Goal: Check status: Check status

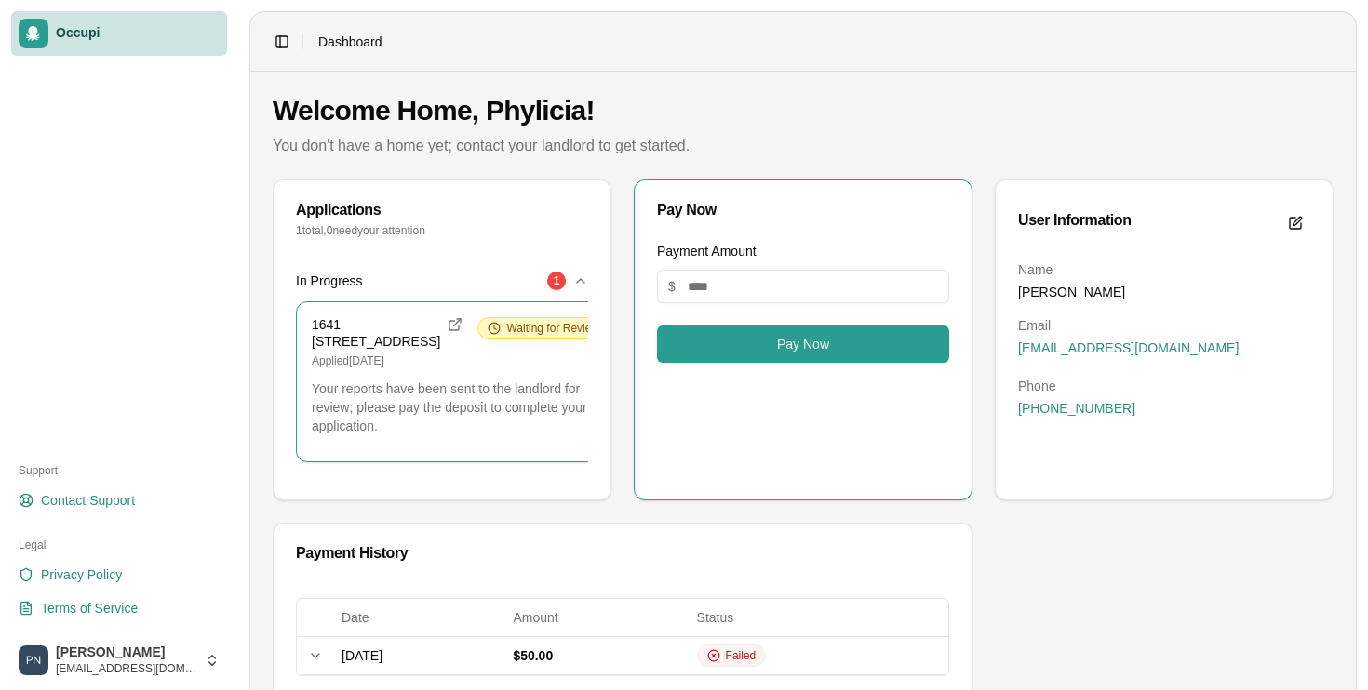
scroll to position [86, 0]
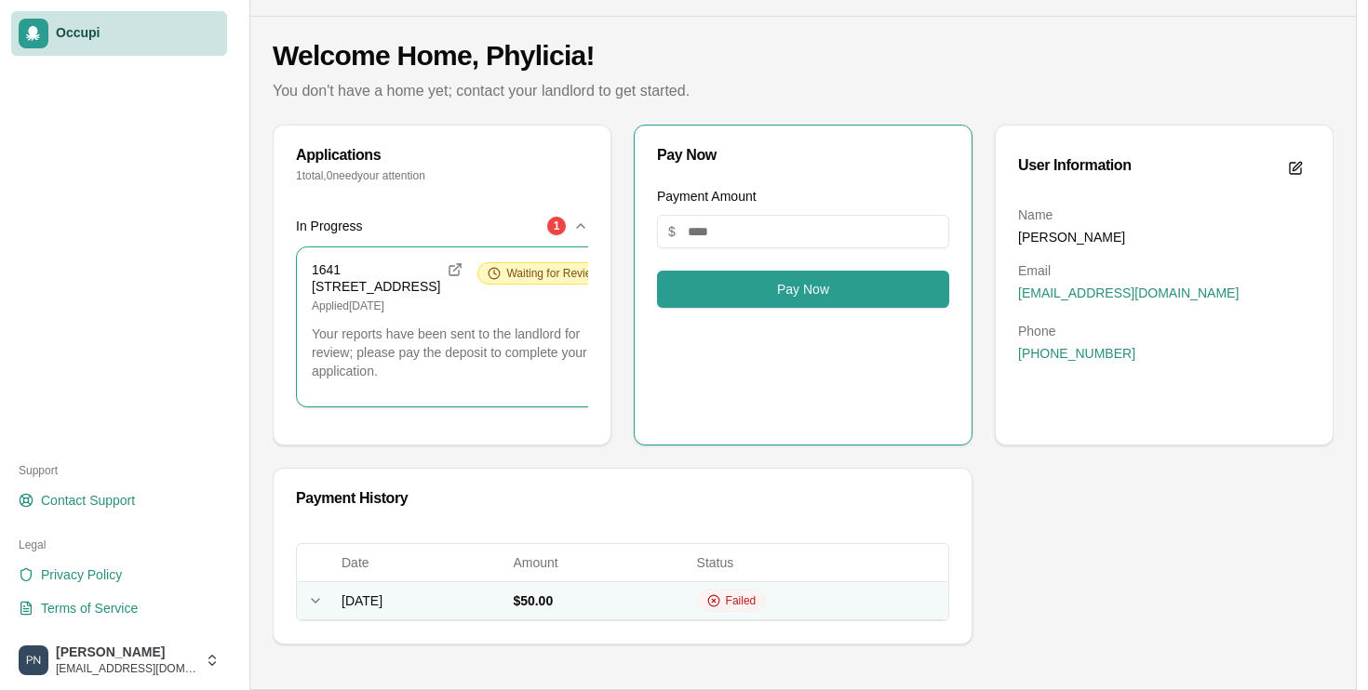
click at [377, 603] on span "[DATE]" at bounding box center [361, 601] width 41 height 15
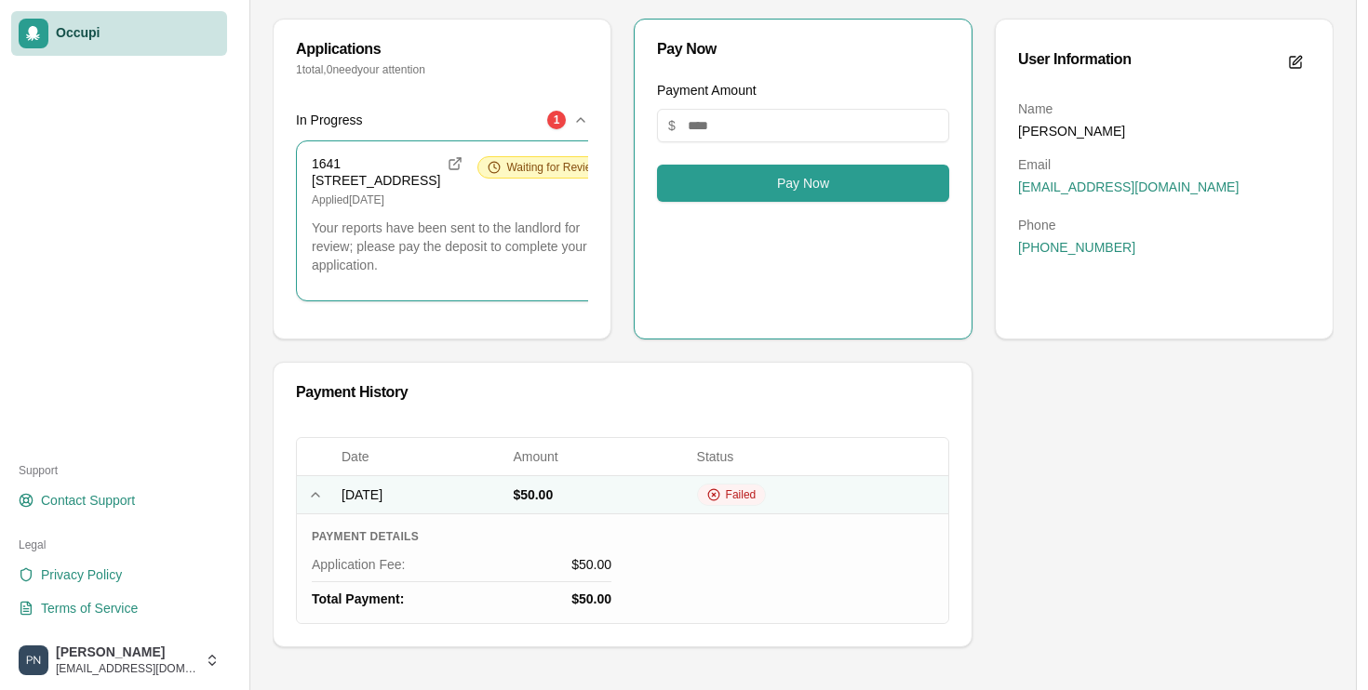
scroll to position [194, 0]
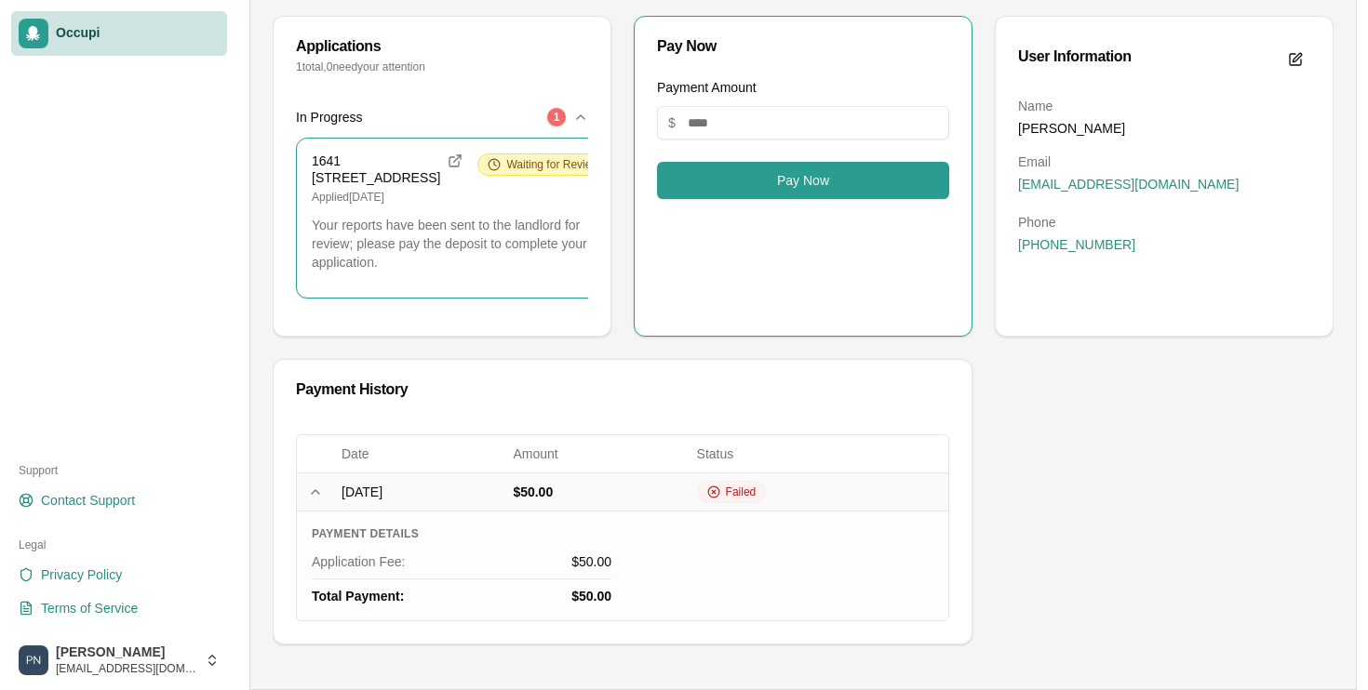
click at [548, 108] on div "1" at bounding box center [556, 117] width 19 height 19
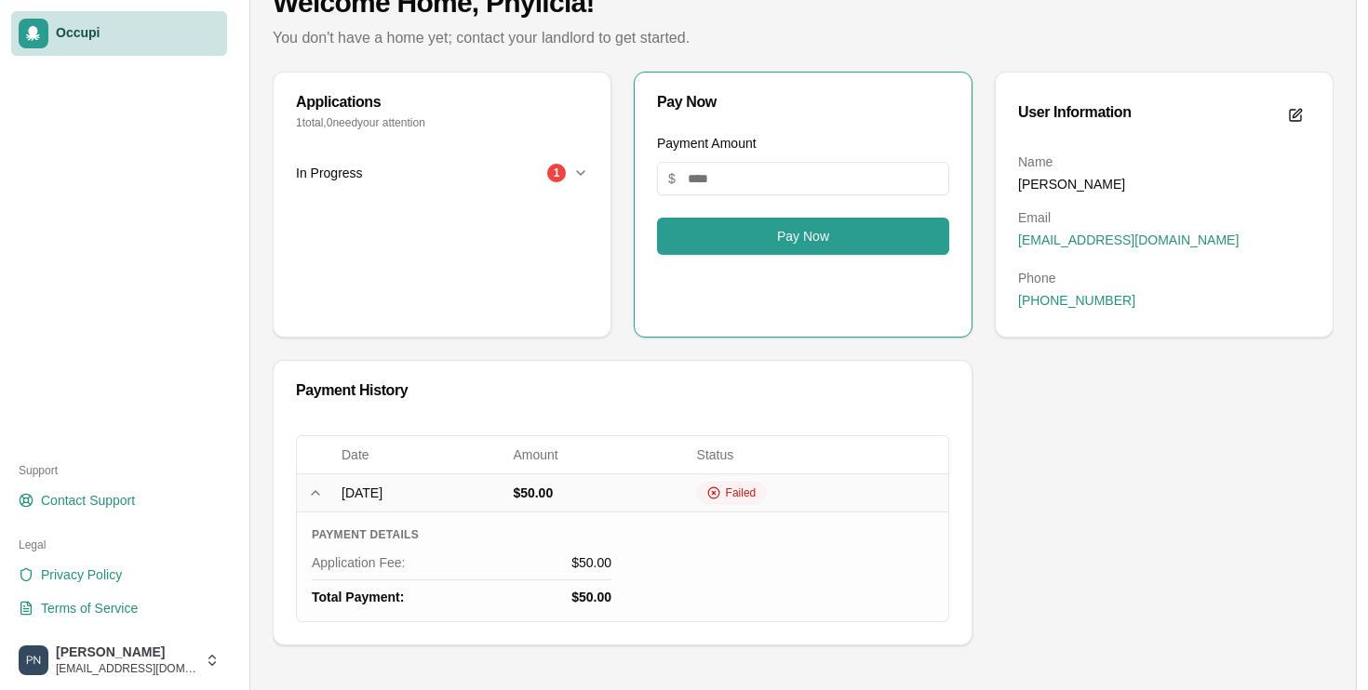
click at [542, 139] on div "Applications 1 total, 0 need your attention" at bounding box center [442, 113] width 337 height 80
click at [525, 195] on div "In Progress 1" at bounding box center [442, 245] width 337 height 184
click at [512, 184] on button "In Progress 1" at bounding box center [442, 173] width 292 height 41
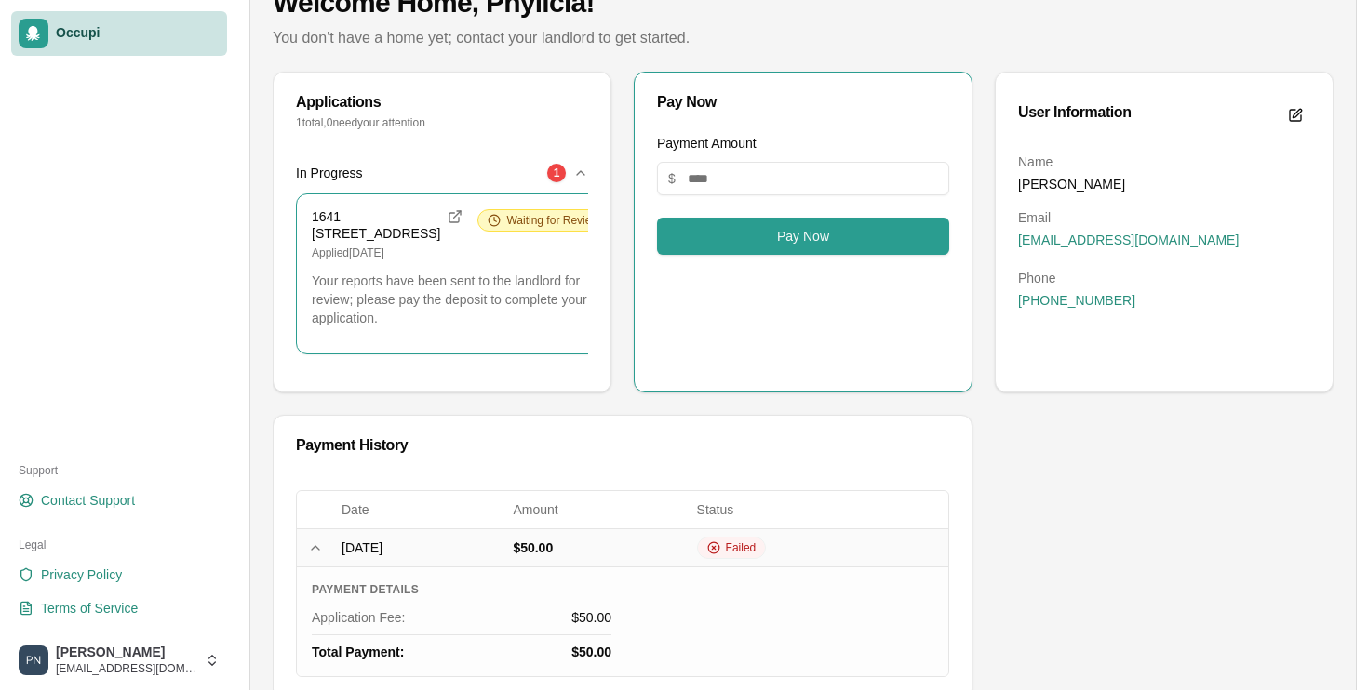
click at [472, 257] on div "1641 [STREET_ADDRESS] Applied [DATE] Waiting for Review" at bounding box center [461, 234] width 298 height 51
click at [341, 242] on h3 "1641 [STREET_ADDRESS]" at bounding box center [376, 225] width 128 height 33
click at [155, 582] on html "Occupi Support Contact Support Legal Privacy Policy Terms of Service [PERSON_NA…" at bounding box center [684, 237] width 1368 height 690
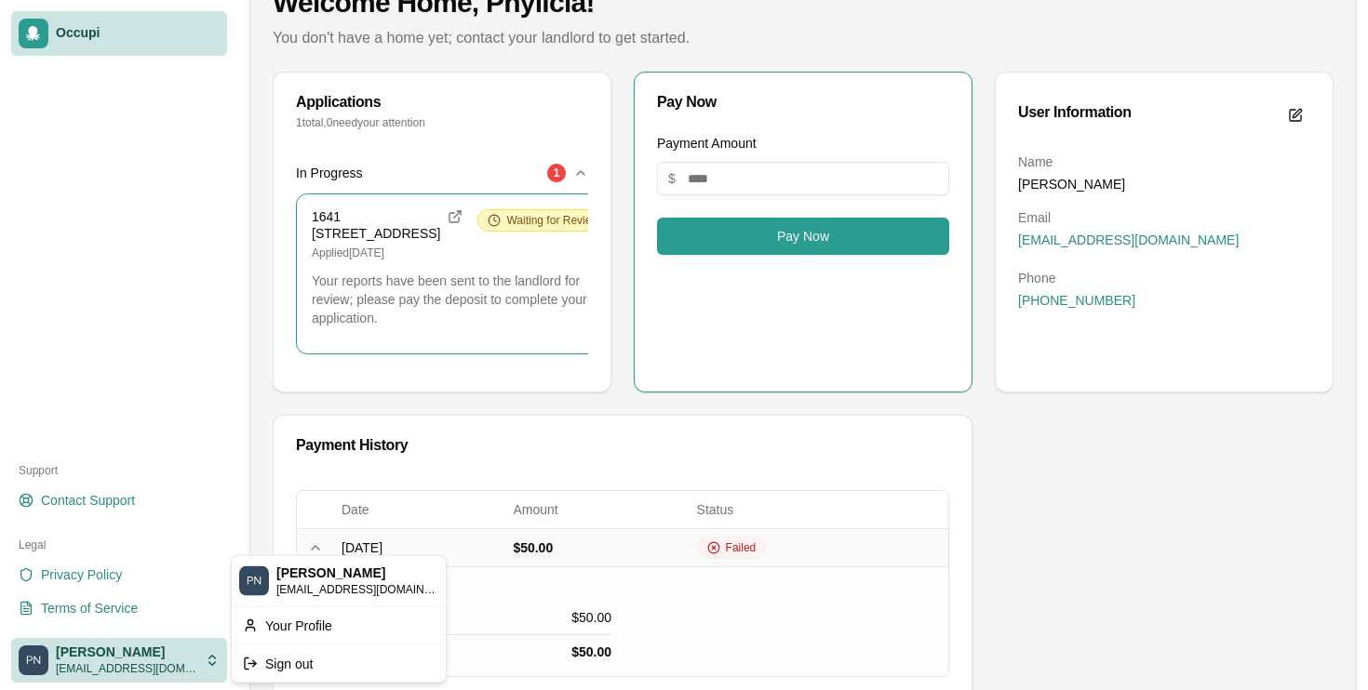
click at [448, 335] on html "Occupi Support Contact Support Legal Privacy Policy Terms of Service [PERSON_NA…" at bounding box center [684, 237] width 1368 height 690
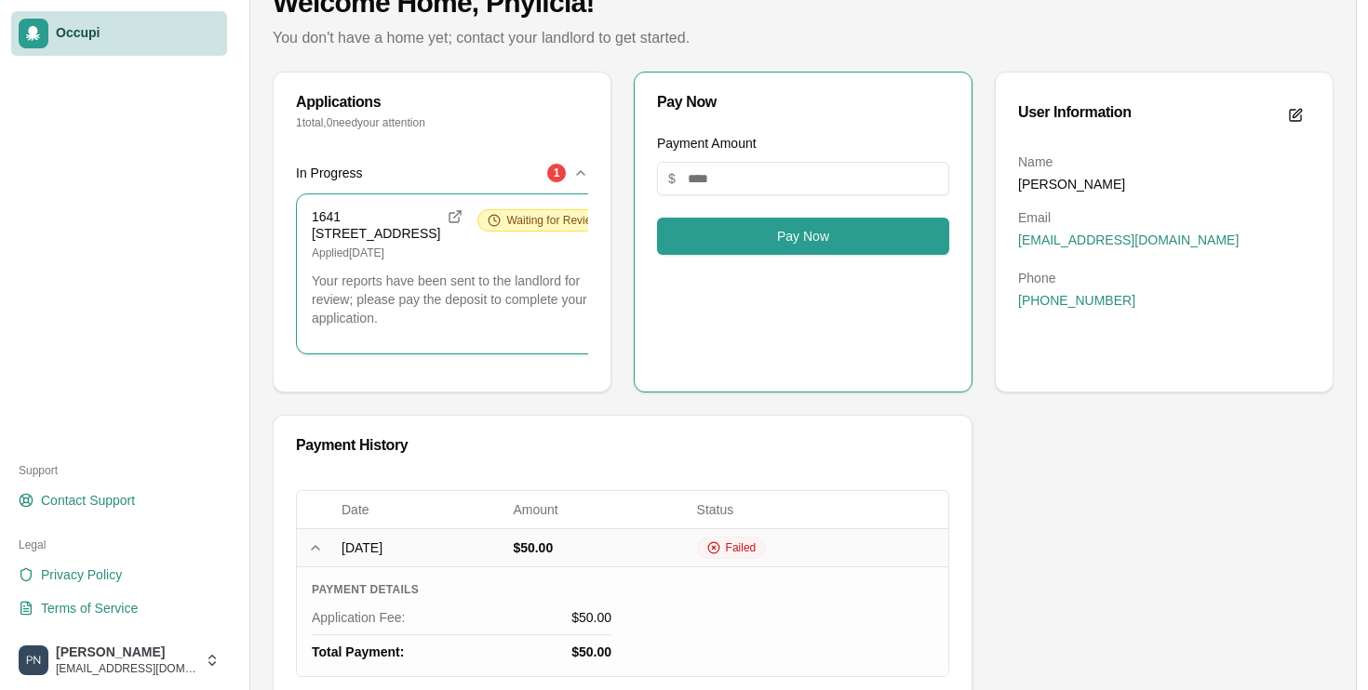
scroll to position [0, 0]
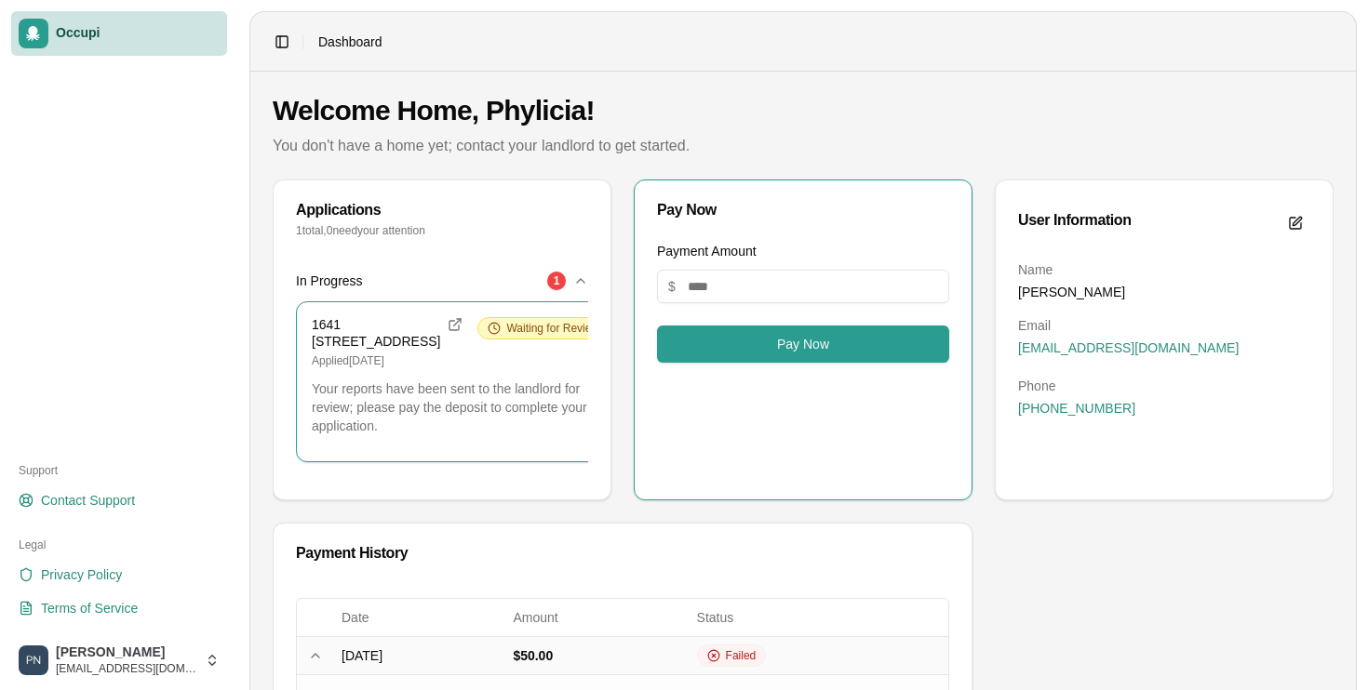
click at [564, 270] on button "In Progress 1" at bounding box center [442, 281] width 292 height 41
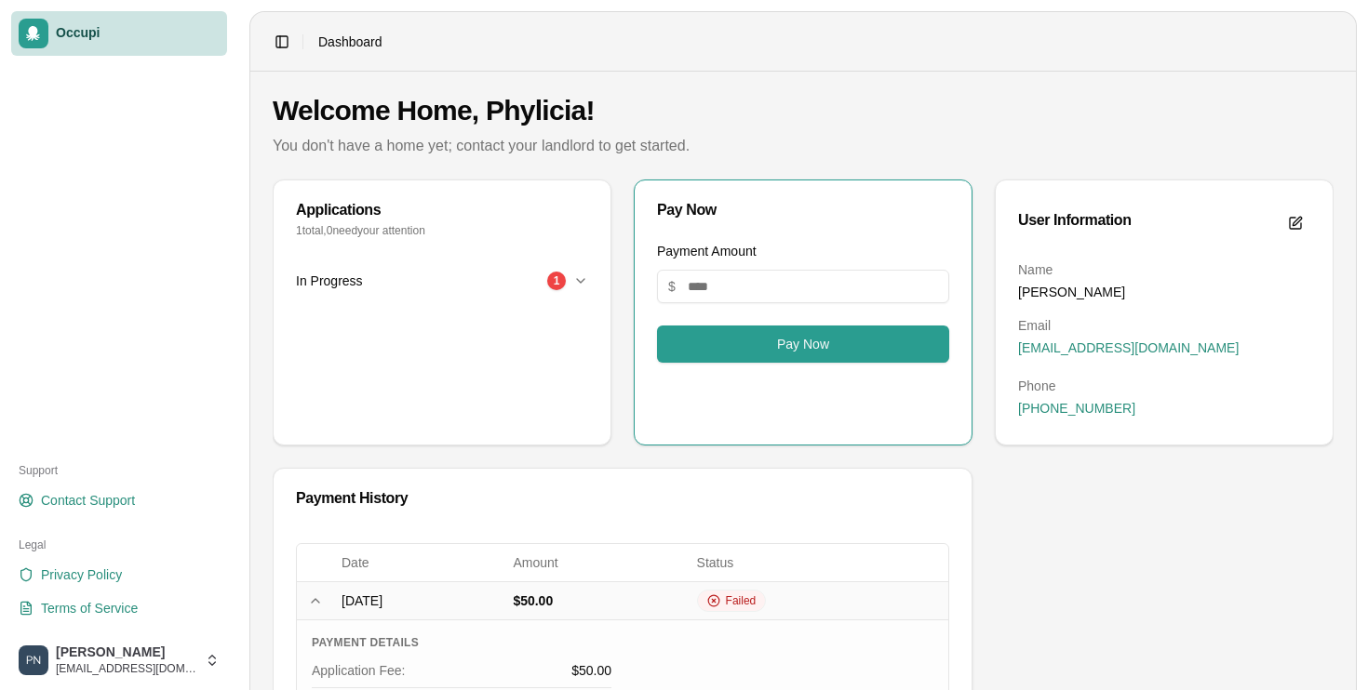
scroll to position [108, 0]
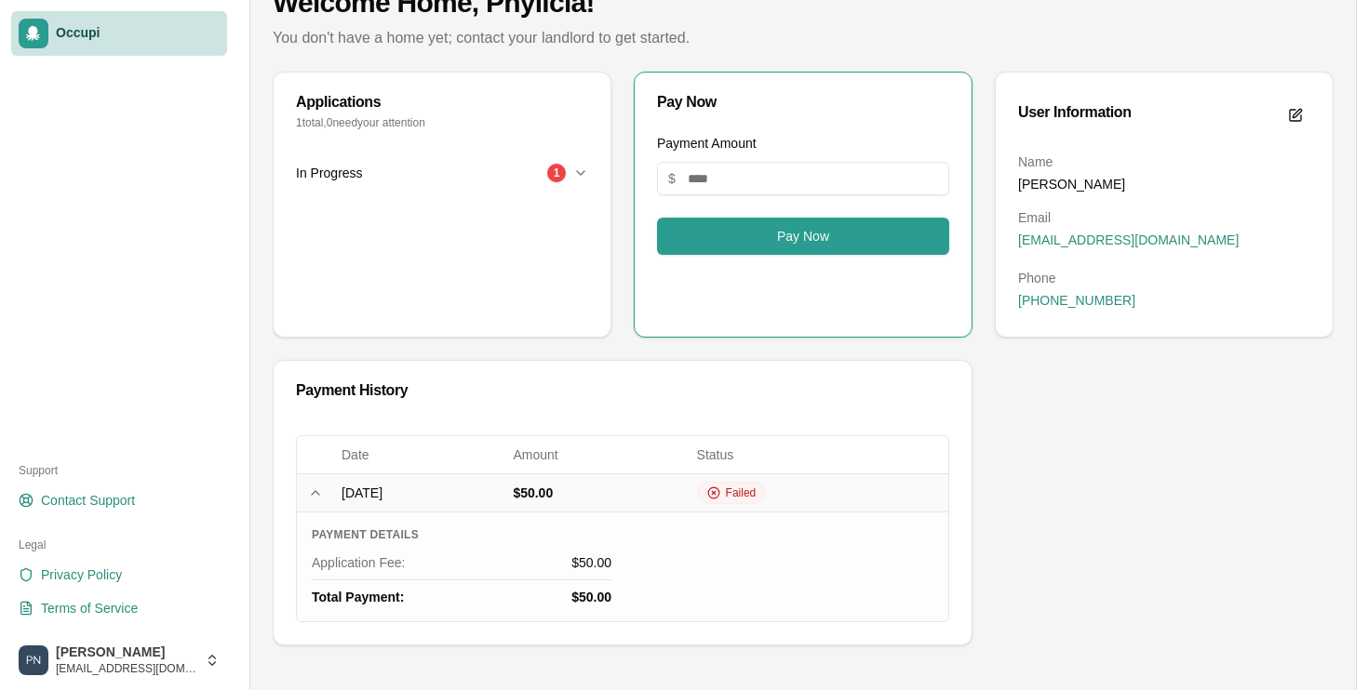
click at [512, 167] on div "In Progress 1" at bounding box center [434, 173] width 277 height 19
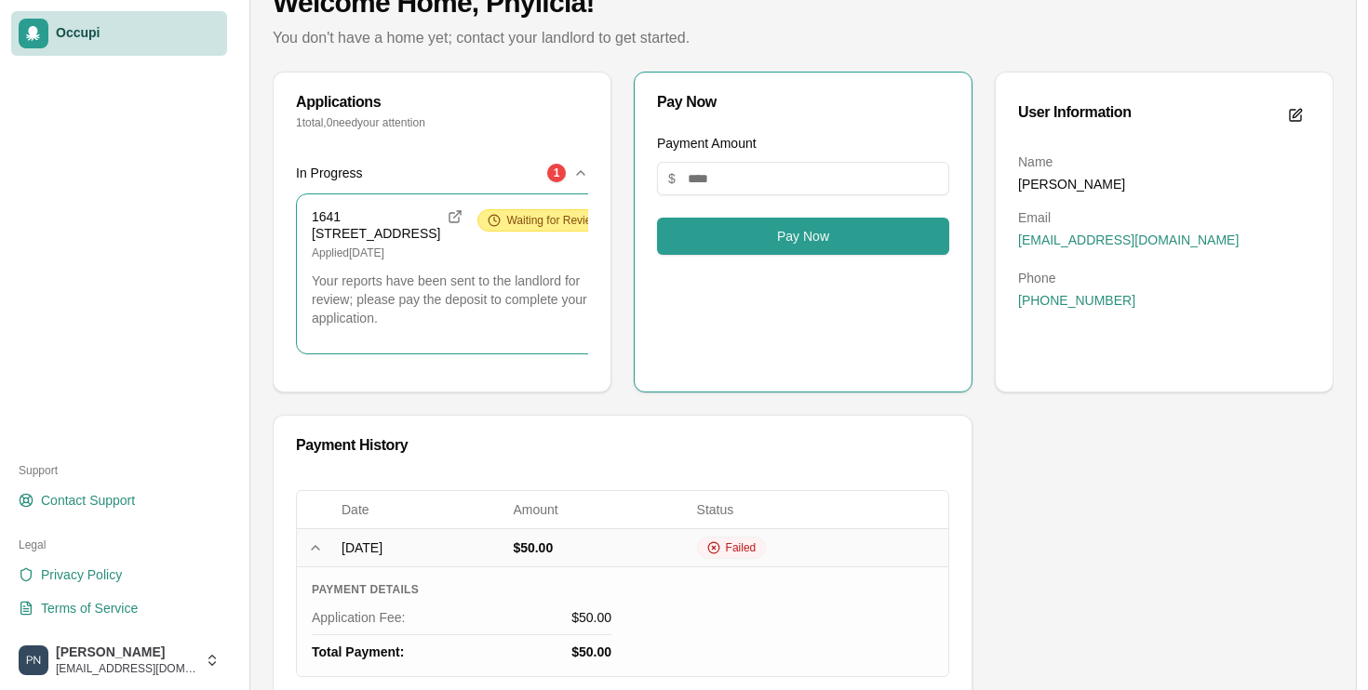
click at [506, 222] on span "Waiting for Review" at bounding box center [552, 220] width 93 height 15
click at [444, 224] on button at bounding box center [455, 217] width 22 height 22
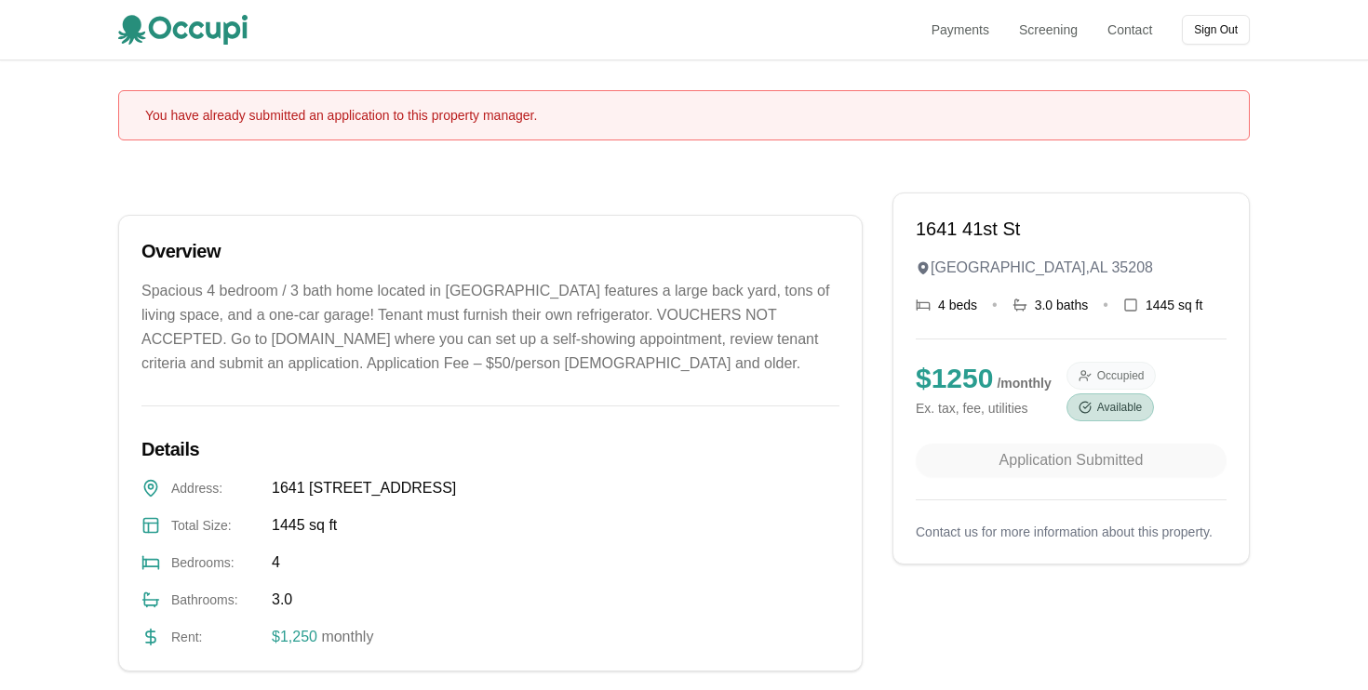
scroll to position [690, 0]
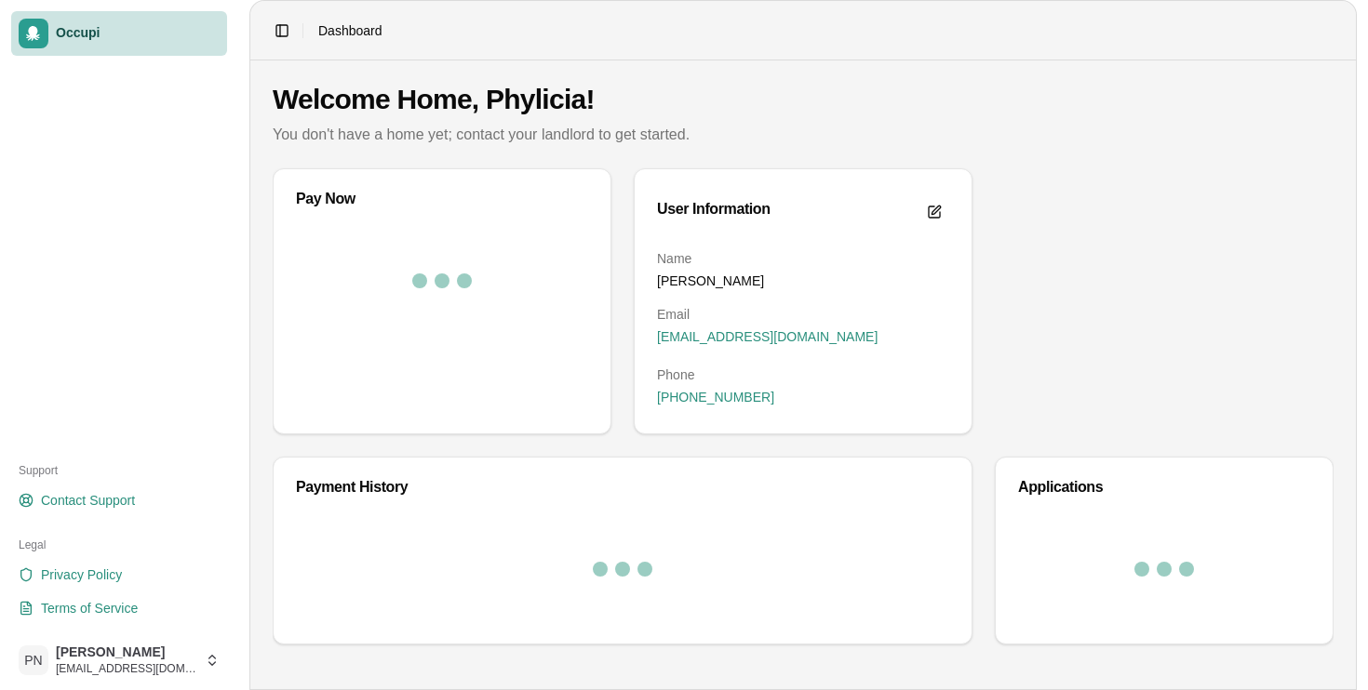
scroll to position [86, 0]
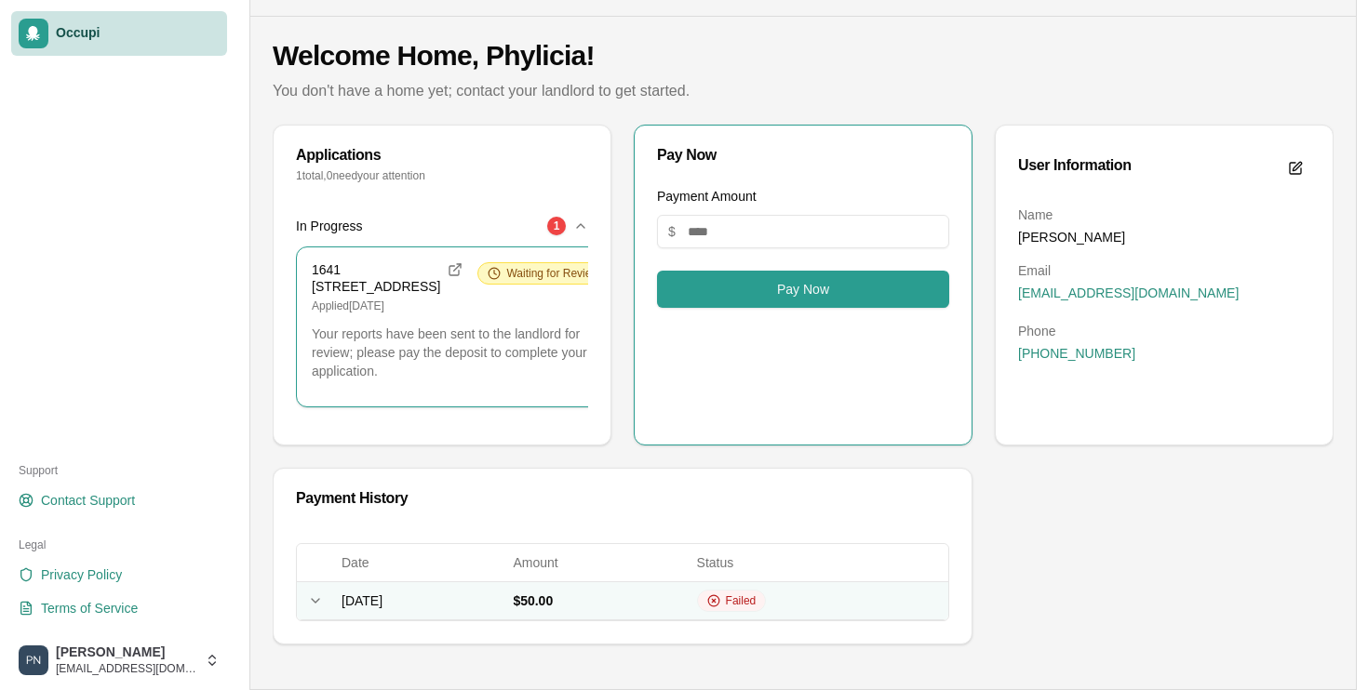
click at [446, 594] on td "[DATE]" at bounding box center [419, 601] width 171 height 38
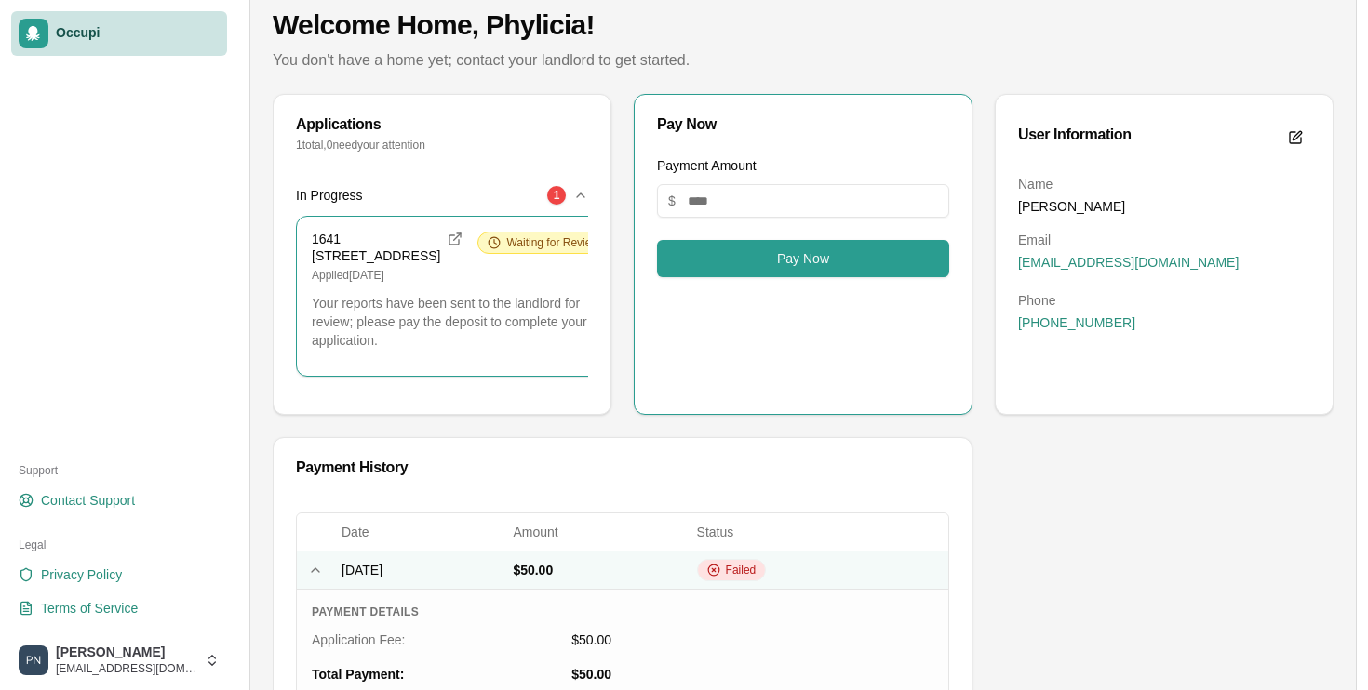
click at [756, 578] on span "Failed" at bounding box center [741, 570] width 31 height 15
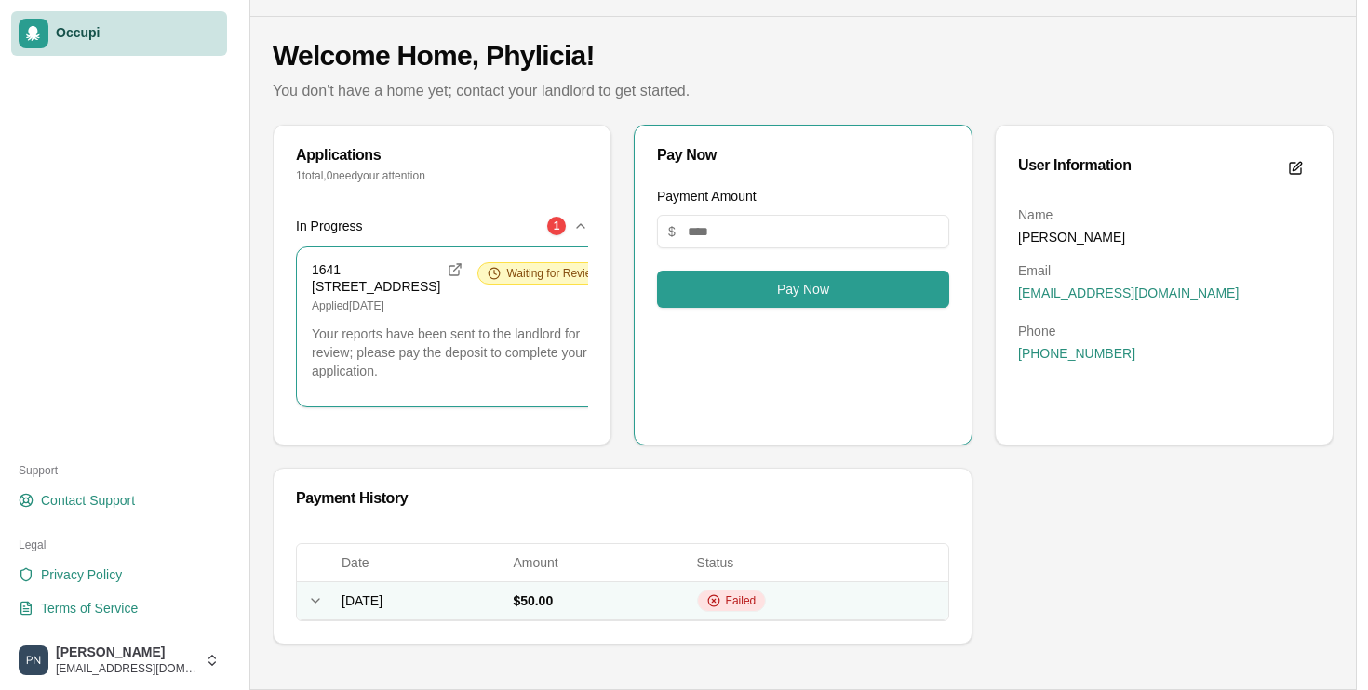
click at [756, 602] on span "Failed" at bounding box center [741, 601] width 31 height 15
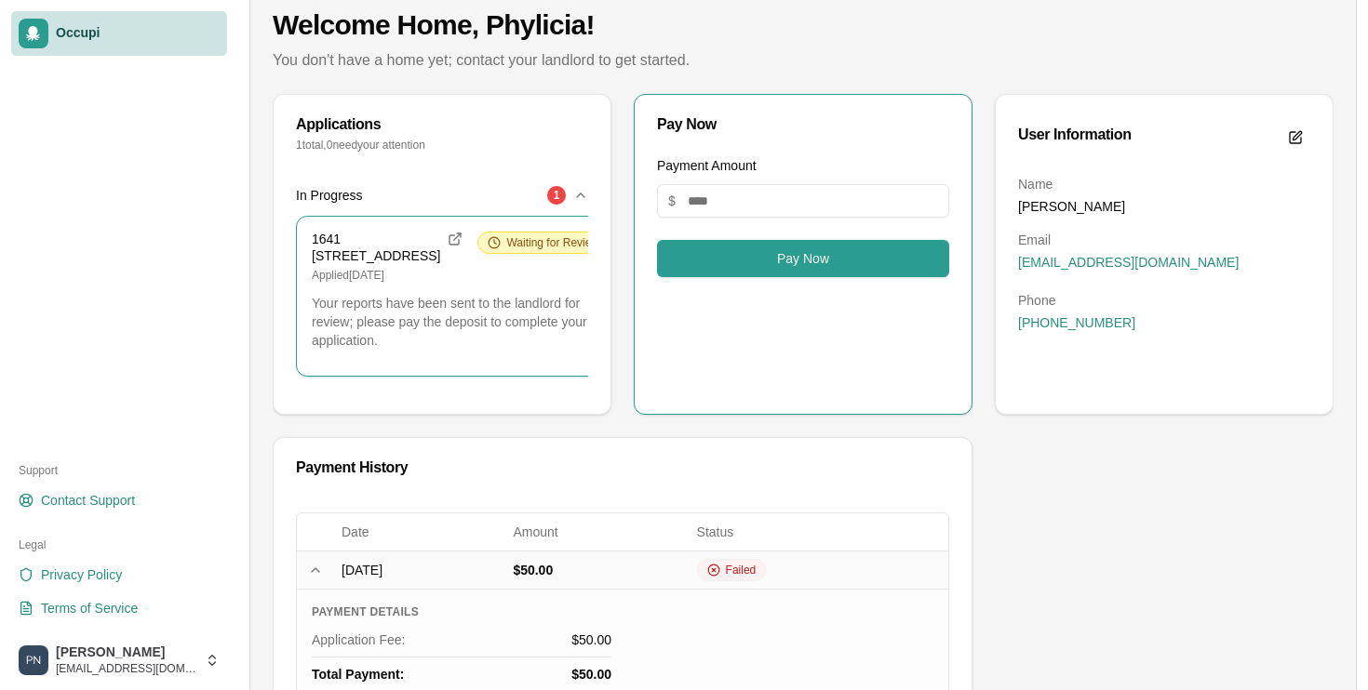
click at [864, 279] on div "Payment Amount $ Pay Now" at bounding box center [803, 284] width 337 height 260
click at [844, 260] on button "Pay Now" at bounding box center [803, 258] width 292 height 37
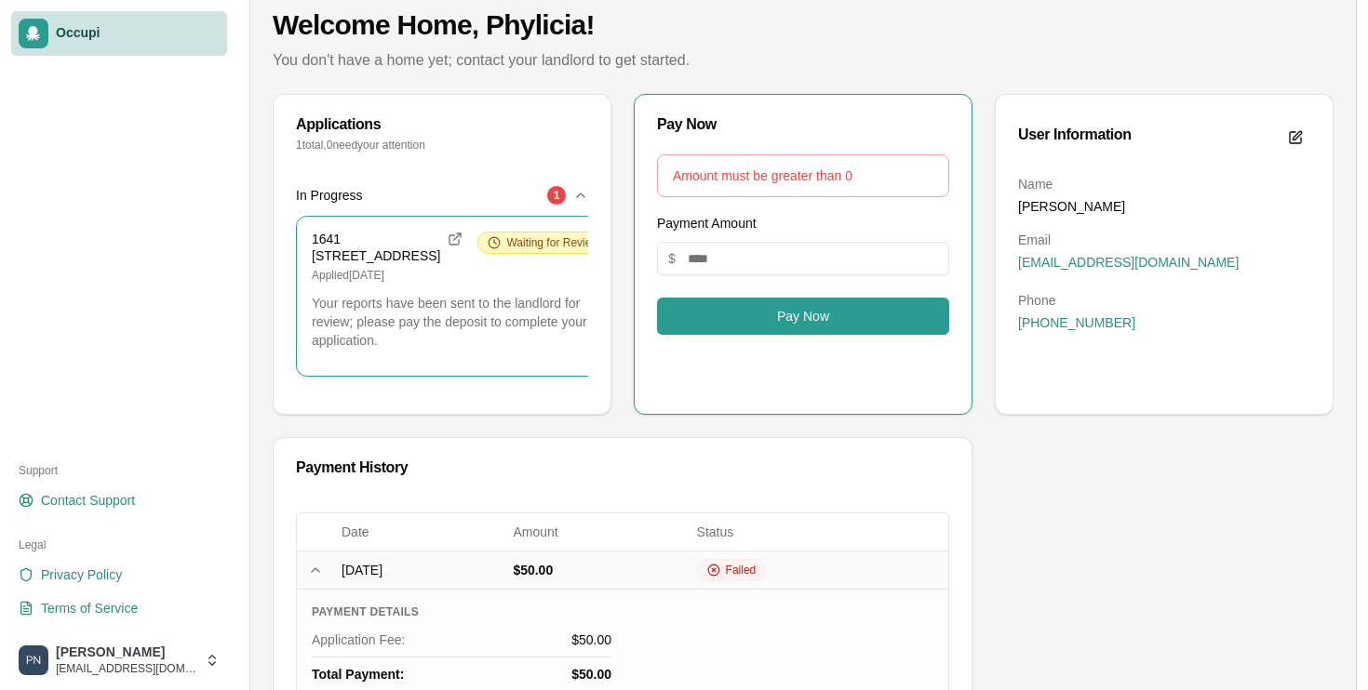
click at [288, 356] on div "In Progress [STREET_ADDRESS] Applied [DATE] Waiting for Review Your reports hav…" at bounding box center [442, 294] width 337 height 239
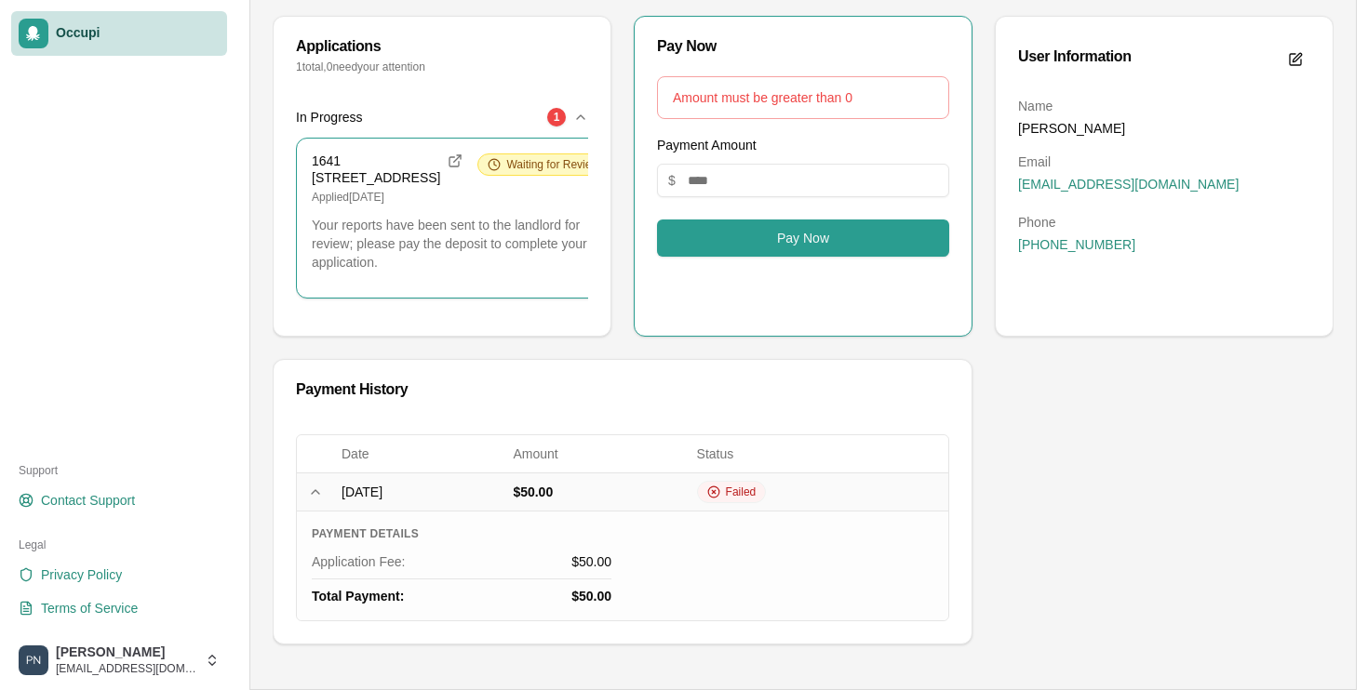
click at [382, 491] on span "[DATE]" at bounding box center [361, 492] width 41 height 15
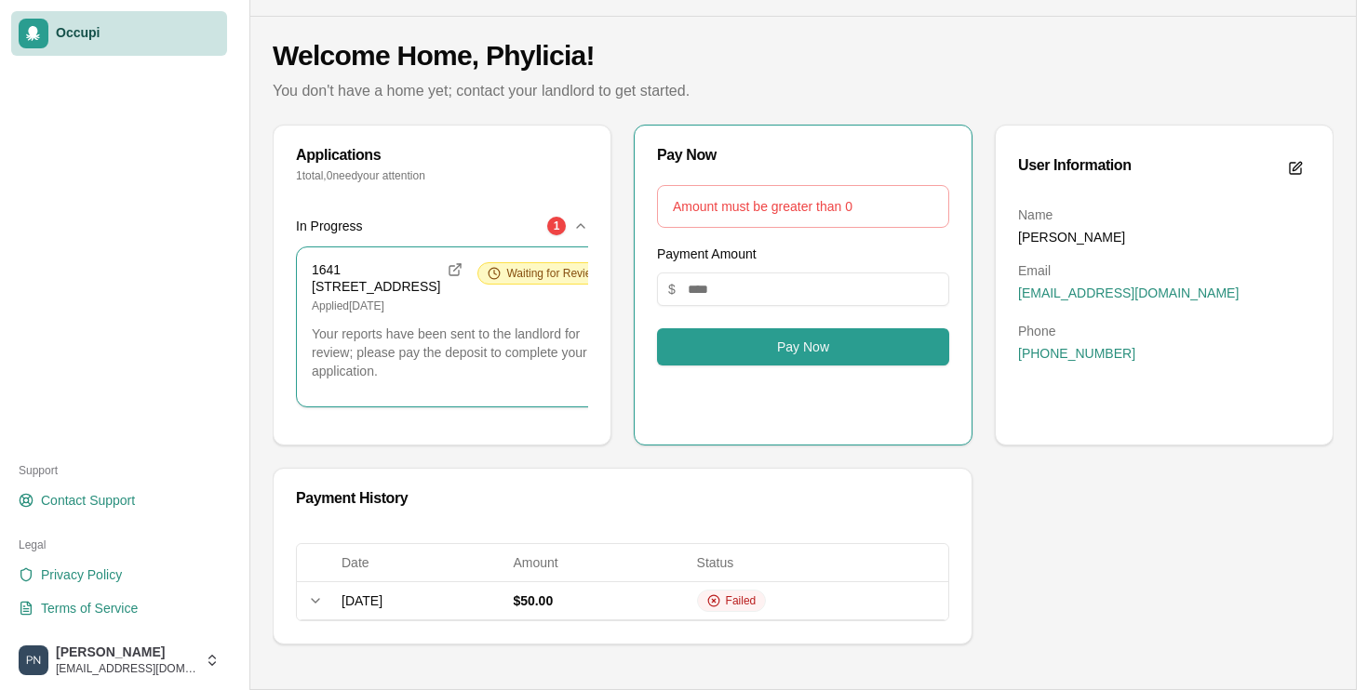
scroll to position [86, 0]
click at [221, 636] on html "Occupi Support Contact Support Legal Privacy Policy Terms of Service [PERSON_NA…" at bounding box center [684, 290] width 1368 height 690
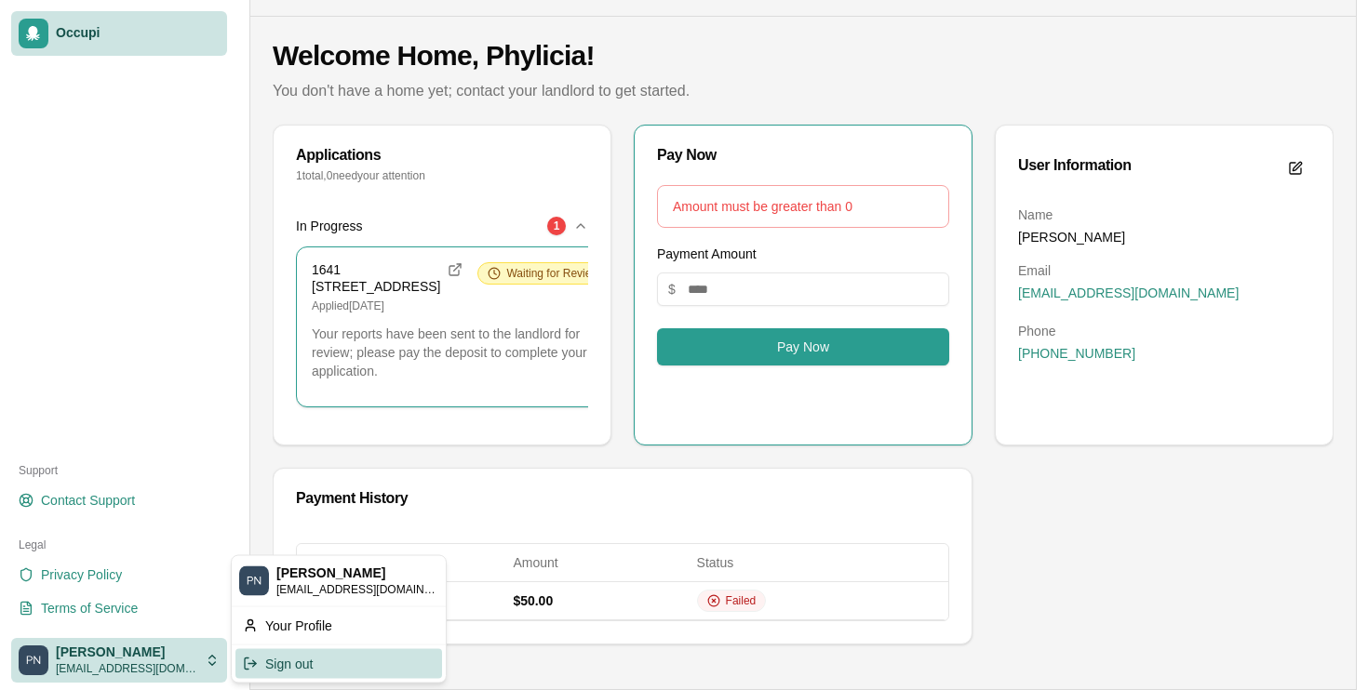
click at [290, 664] on div "Sign out" at bounding box center [338, 664] width 207 height 30
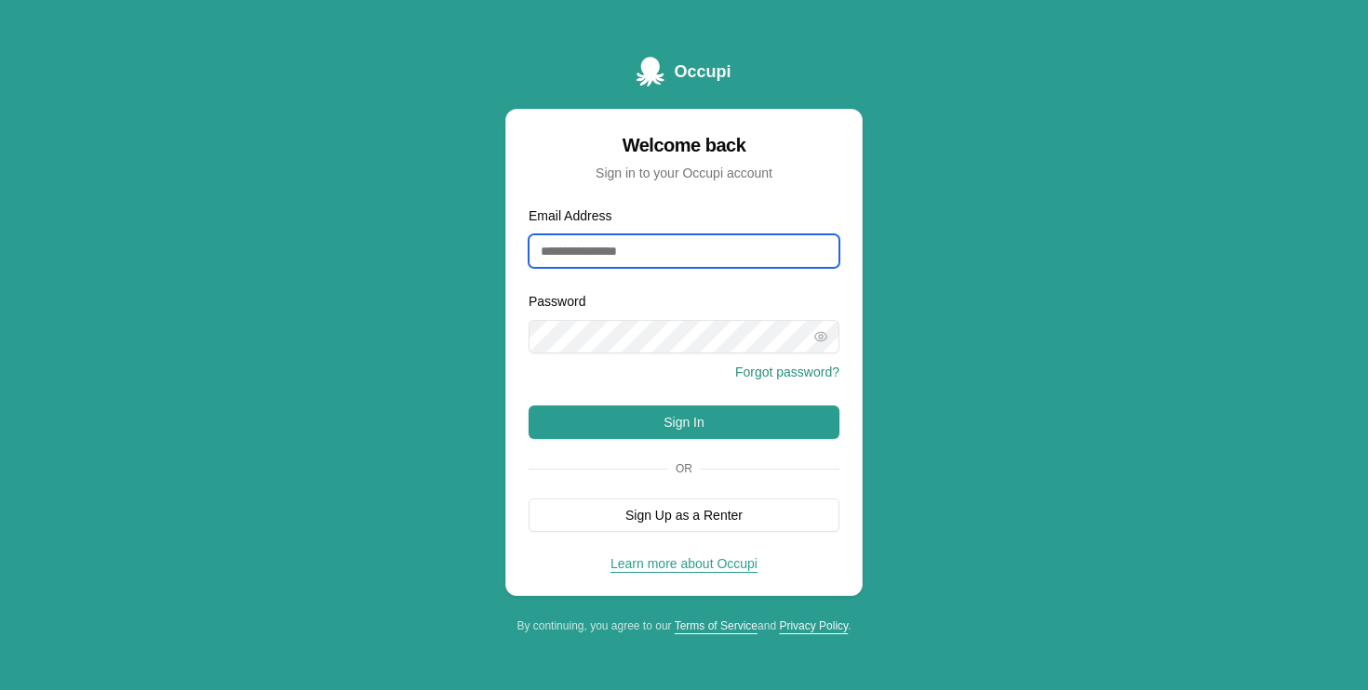
click at [637, 250] on input "Email Address" at bounding box center [684, 250] width 311 height 33
type input "**********"
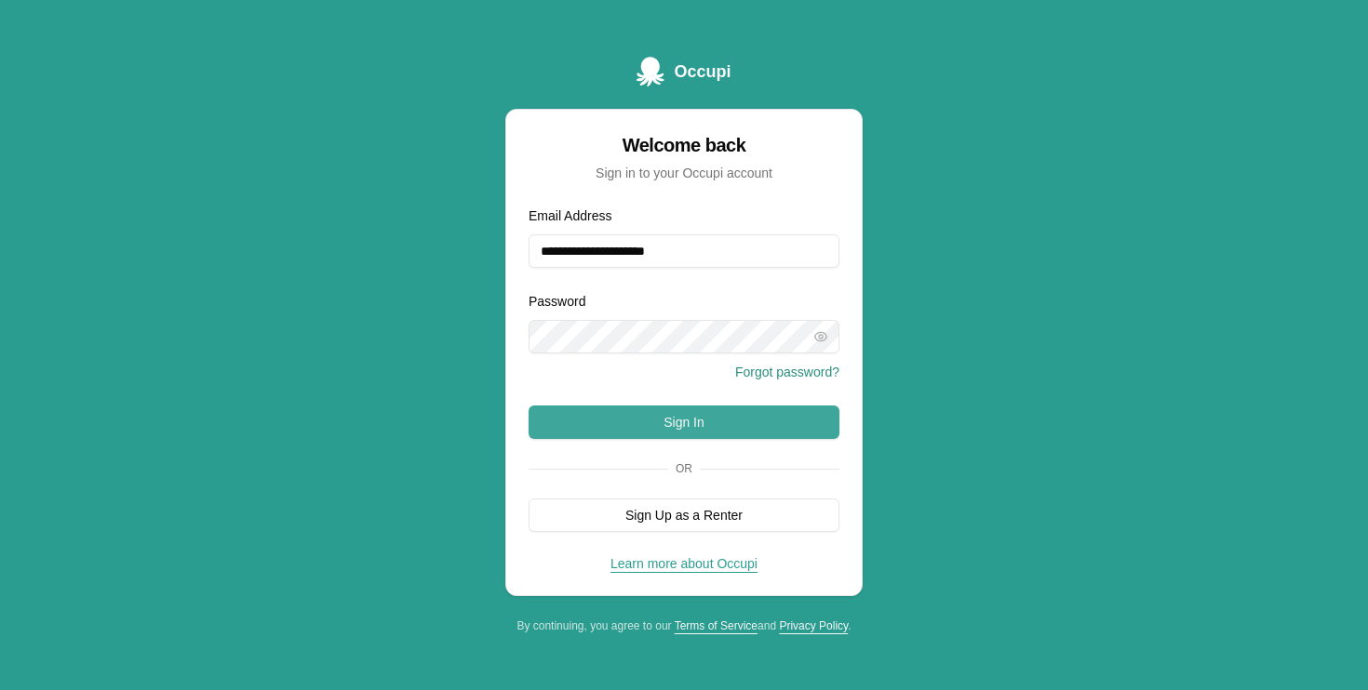
click at [655, 435] on button "Sign In" at bounding box center [684, 422] width 311 height 33
